Goal: Obtain resource: Obtain resource

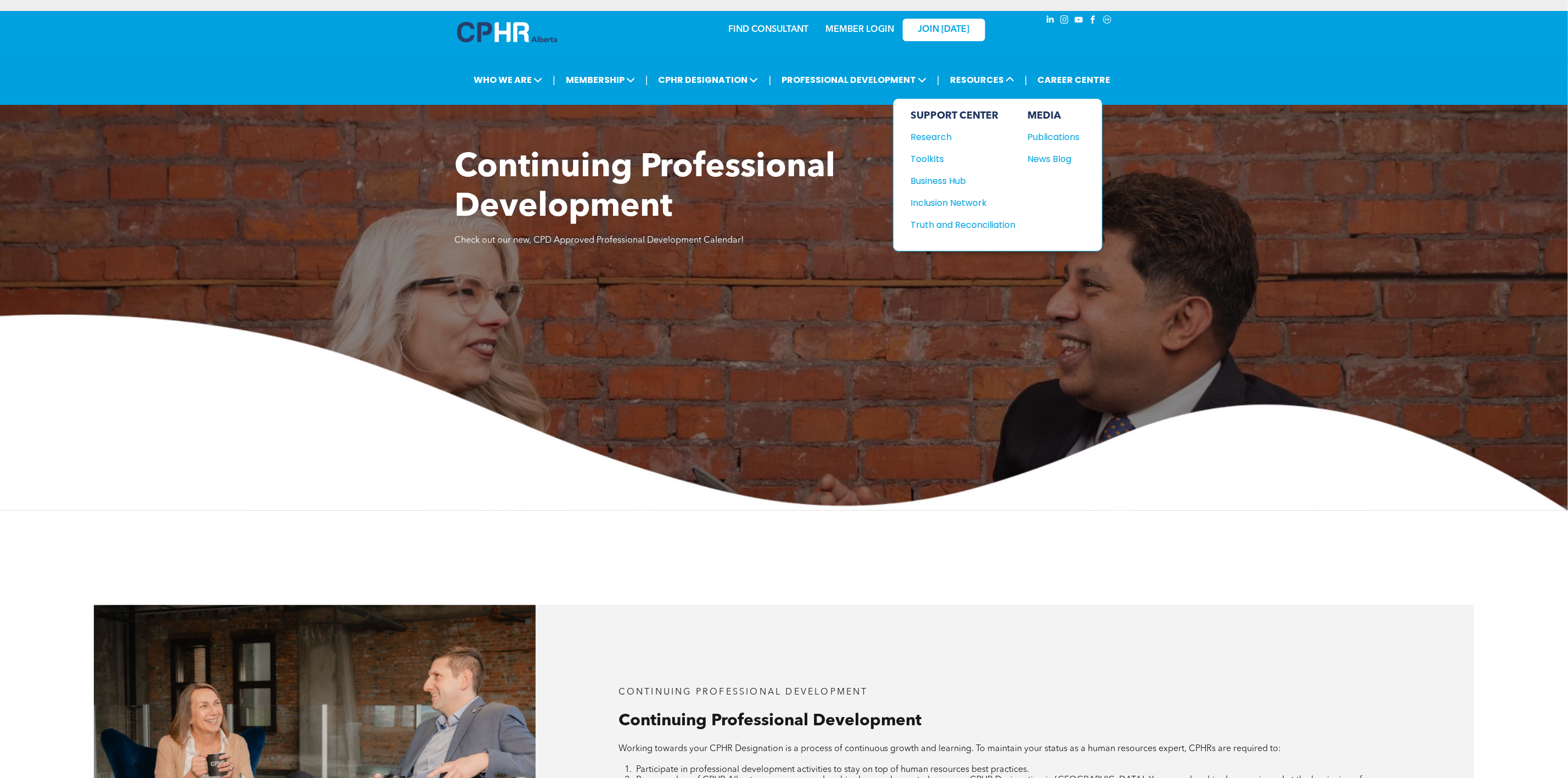
click at [924, 153] on div "Toolkits" at bounding box center [959, 159] width 95 height 14
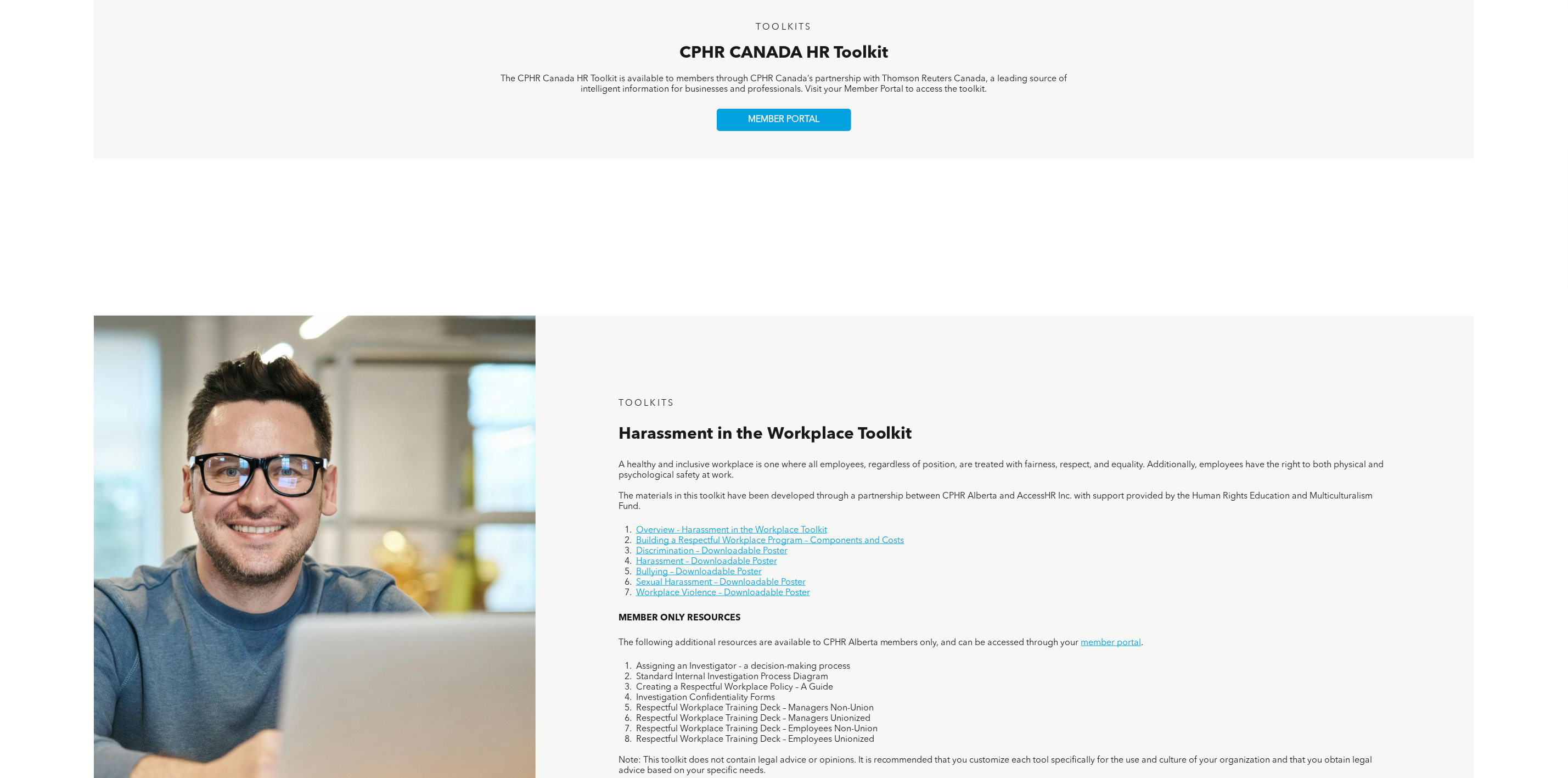
scroll to position [823, 0]
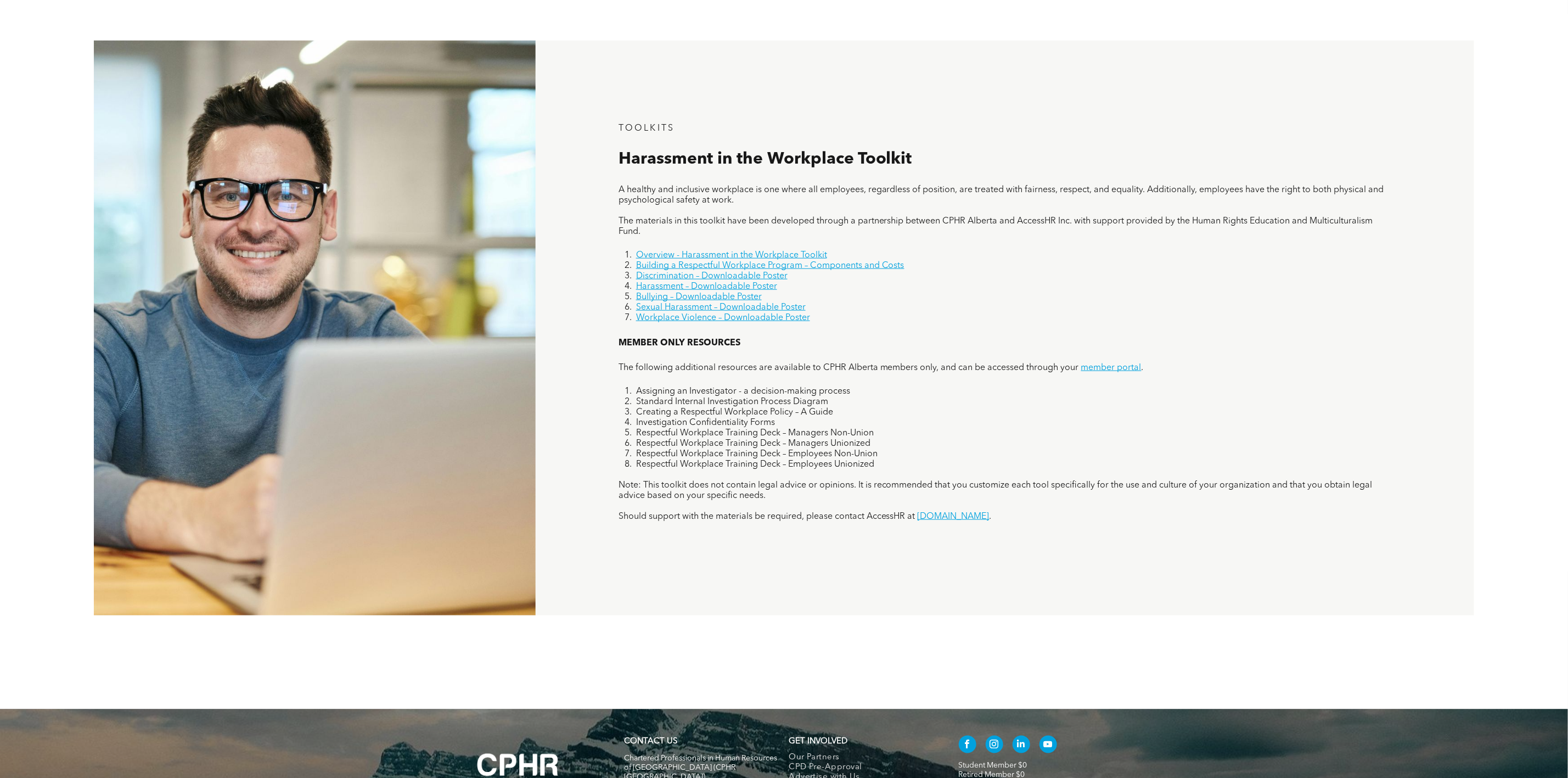
click at [1141, 331] on div "MEMBER ONLY RESOURCES TOOLKITS Harassment in the Workplace Toolkit A healthy an…" at bounding box center [1005, 328] width 939 height 575
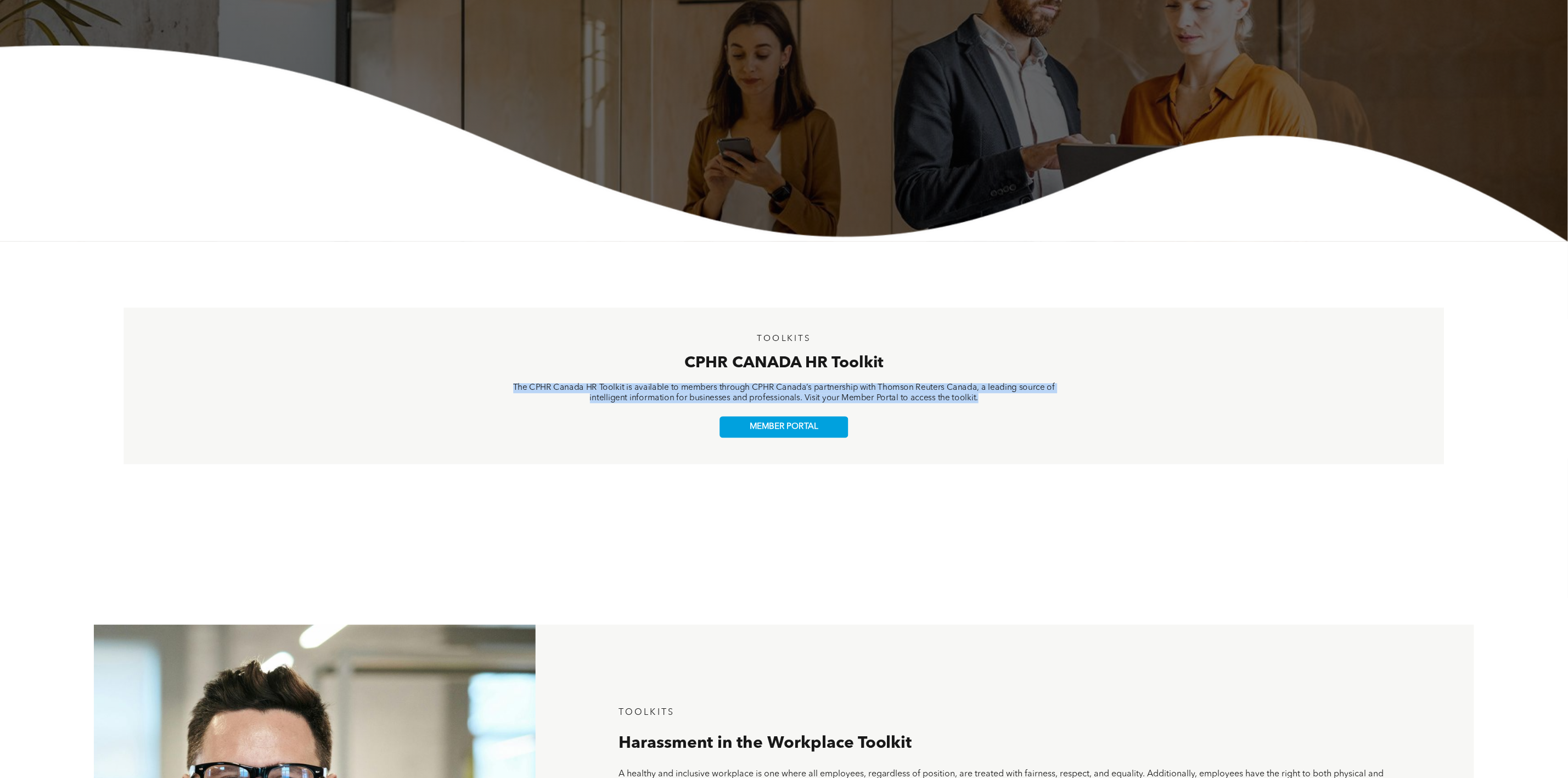
drag, startPoint x: 514, startPoint y: 389, endPoint x: 1002, endPoint y: 408, distance: 488.4
click at [1002, 408] on div "TOOLKITS CPHR CANADA HR Toolkit The CPHR Canada HR Toolkit is available to memb…" at bounding box center [784, 386] width 1320 height 156
copy span "The CPHR Canada HR Toolkit is available to members through CPHR Canada’s partne…"
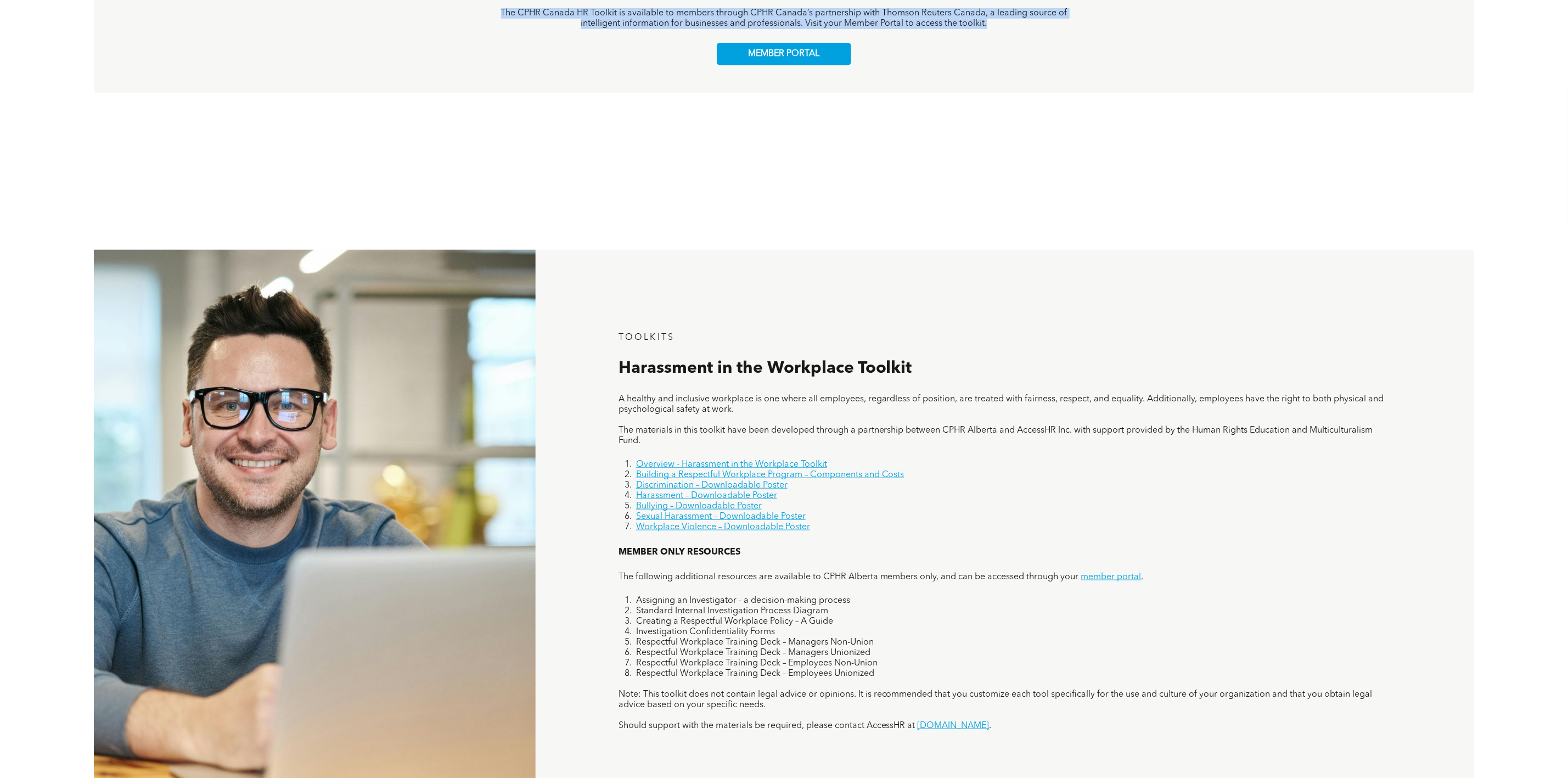
scroll to position [650, 0]
